Goal: Task Accomplishment & Management: Use online tool/utility

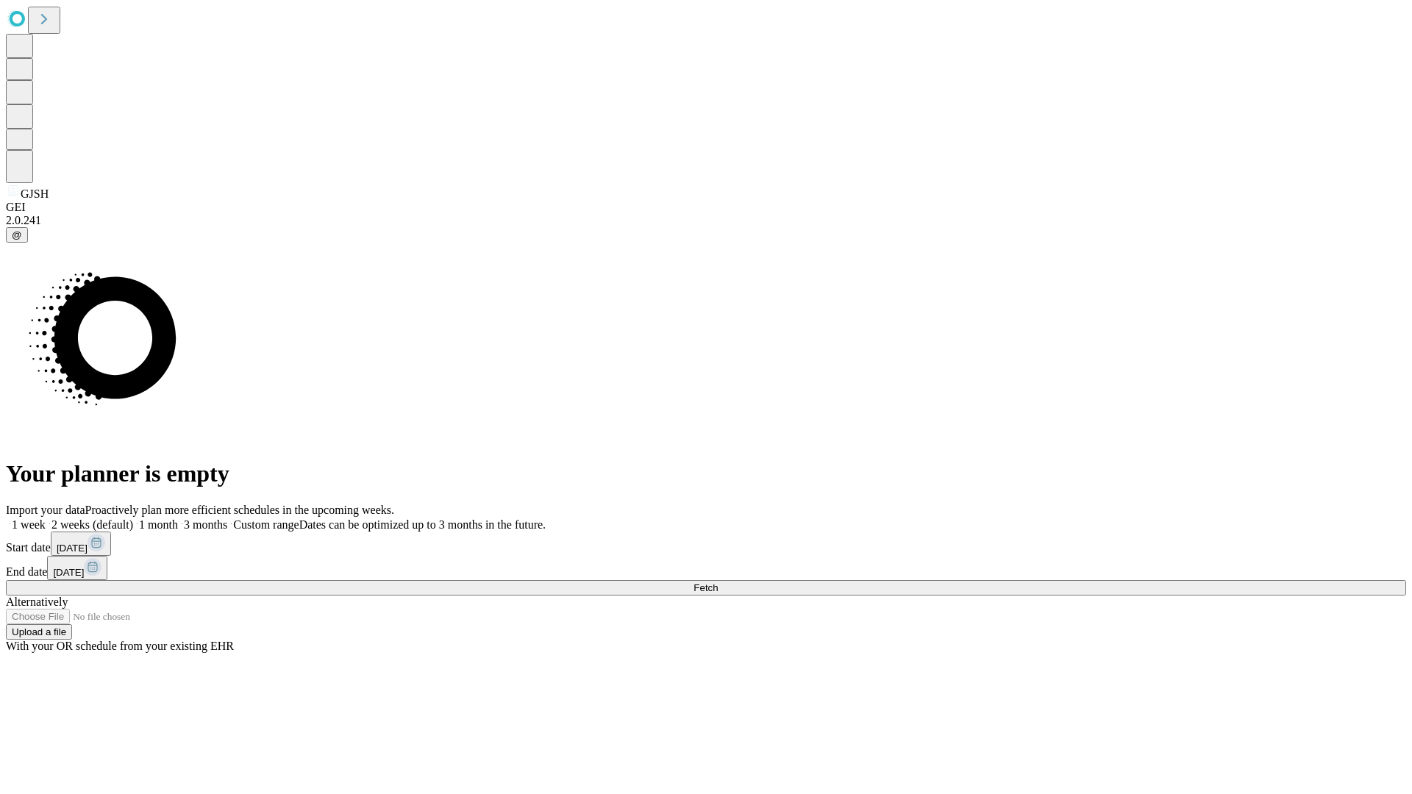
click at [718, 582] on span "Fetch" at bounding box center [705, 587] width 24 height 11
